Goal: Find specific page/section: Find specific page/section

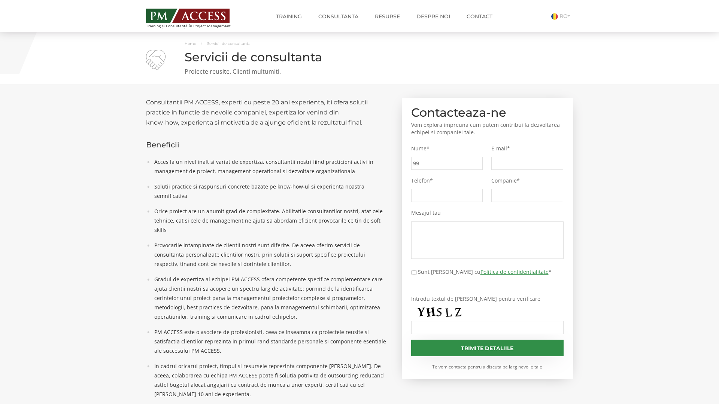
type input "99f"
type input "b52"
type input "c05"
type input "2c3"
